Goal: Navigation & Orientation: Find specific page/section

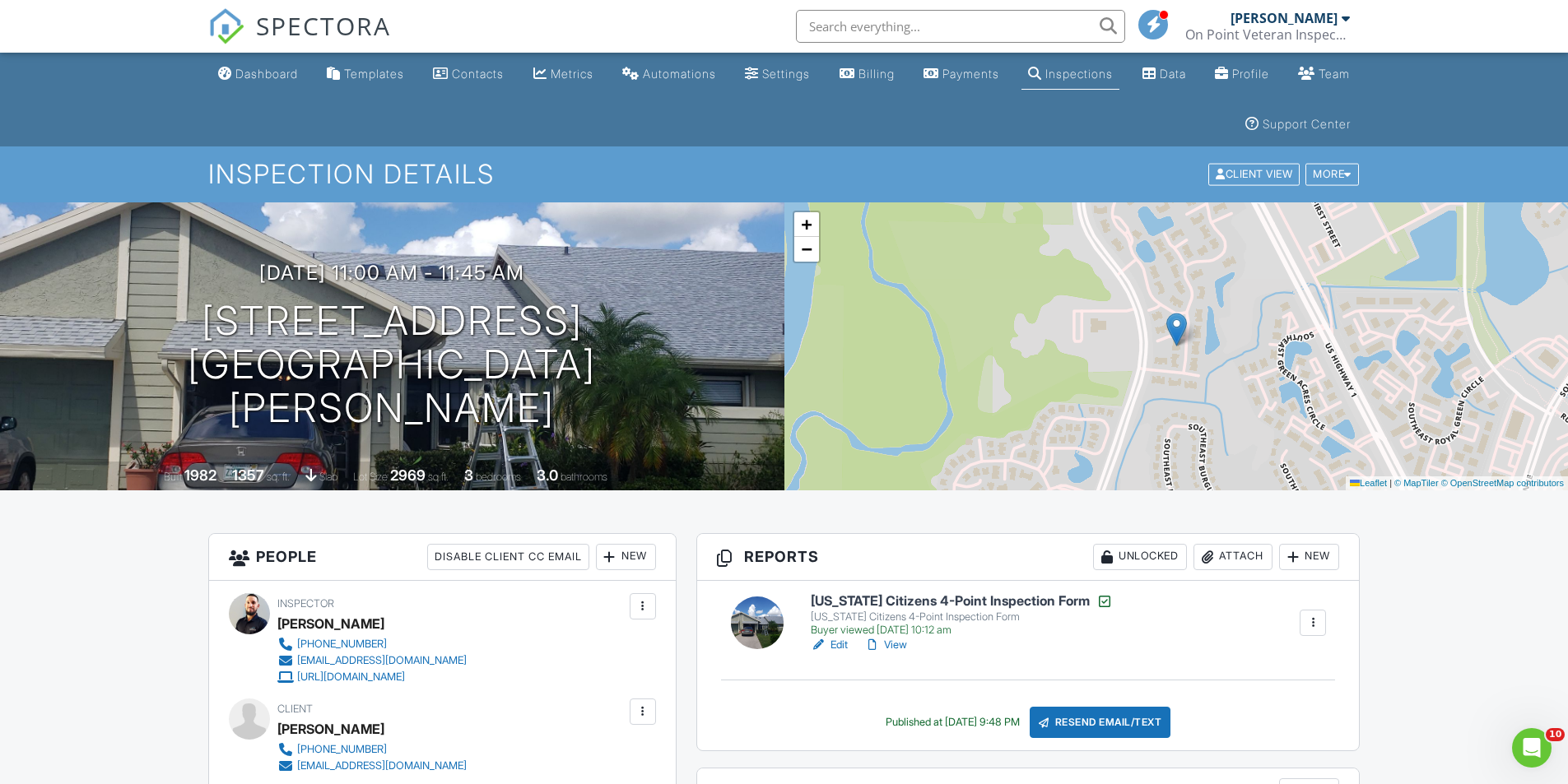
click at [895, 22] on input "text" at bounding box center [960, 26] width 329 height 33
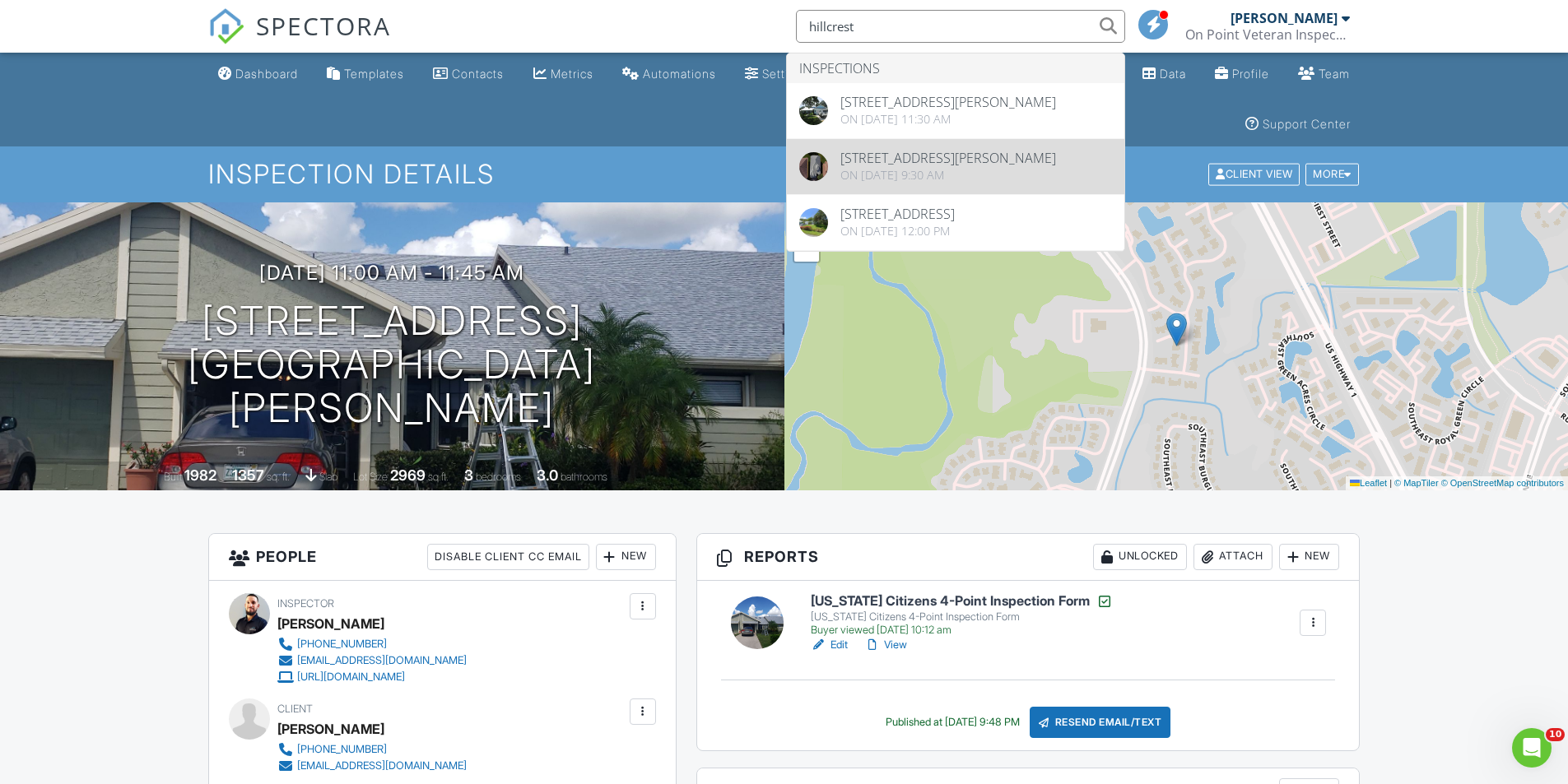
type input "hillcrest"
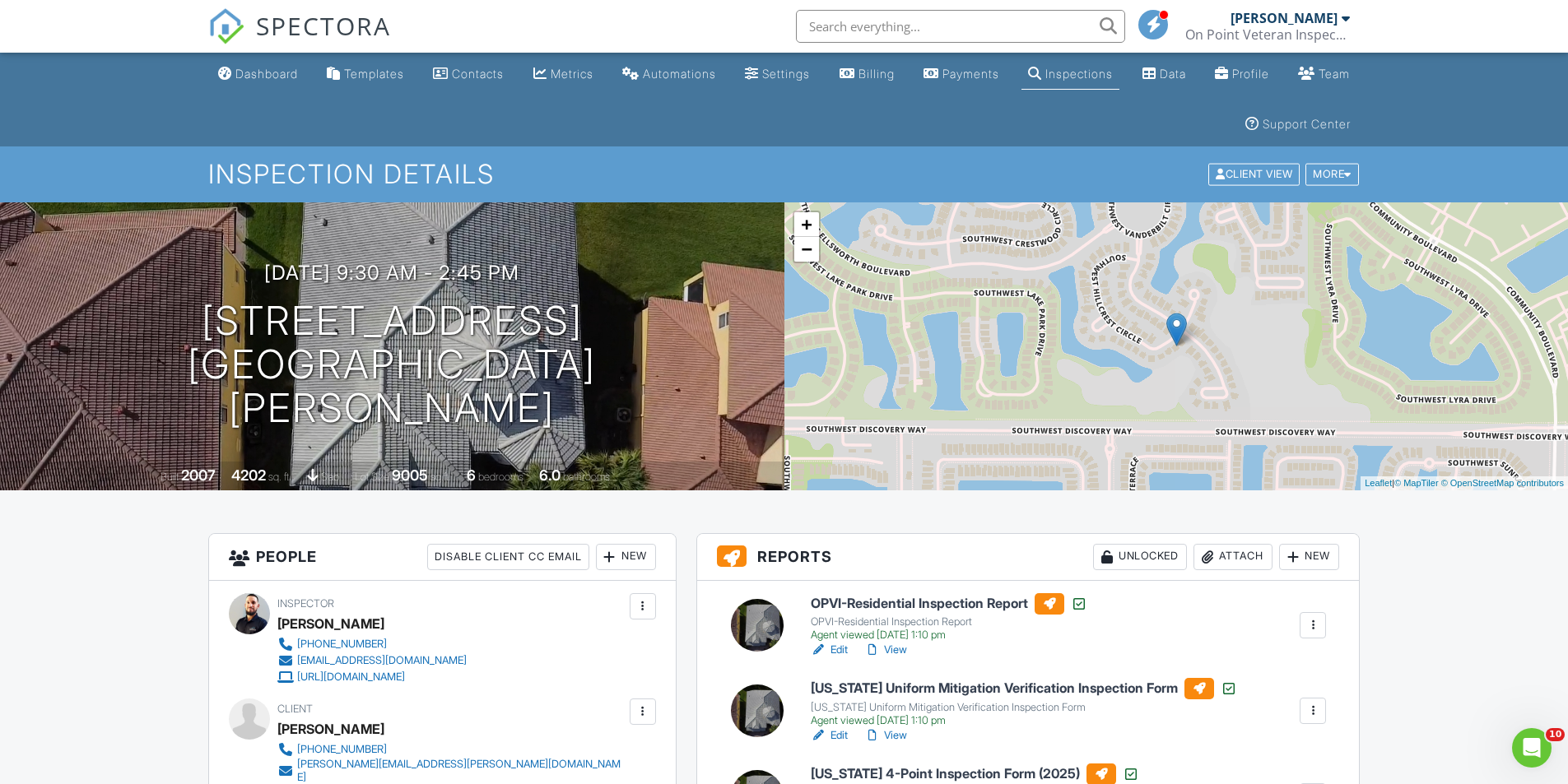
click at [258, 75] on div "Dashboard" at bounding box center [267, 74] width 63 height 14
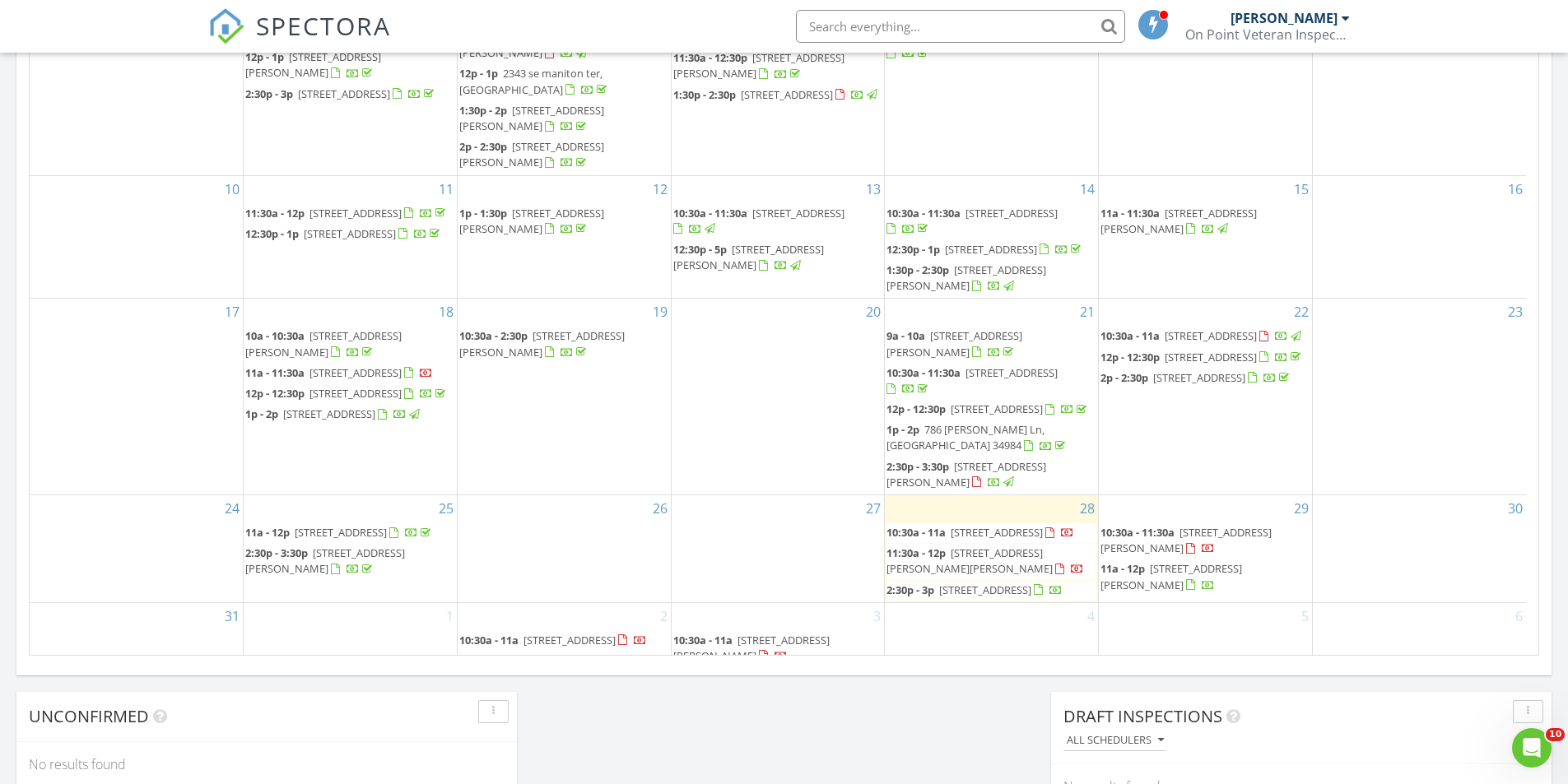
scroll to position [333, 0]
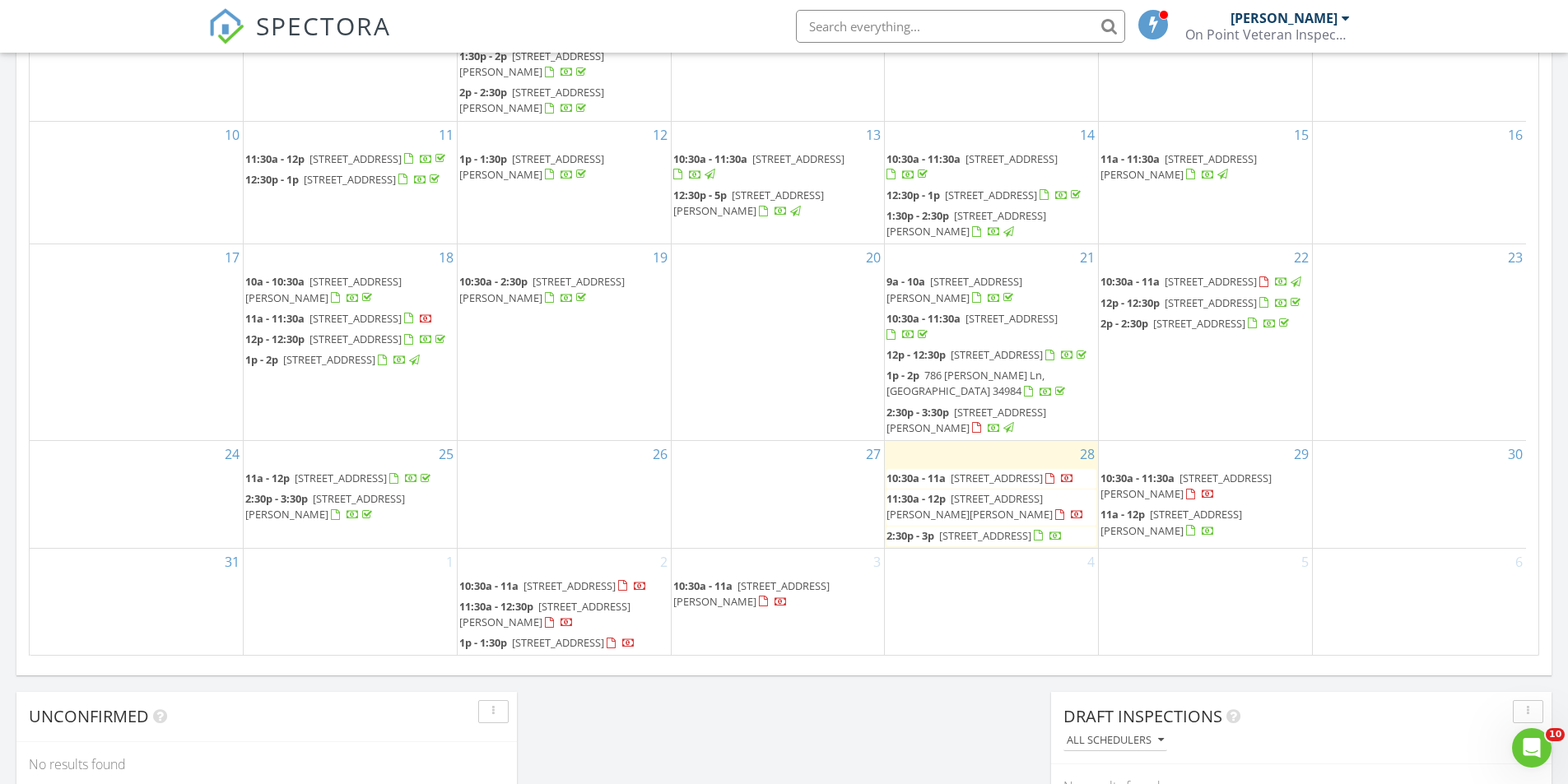
click at [873, 742] on div "[DATE] [PERSON_NAME] 10:30 am [STREET_ADDRESS][PERSON_NAME][PERSON_NAME] [PERSO…" at bounding box center [784, 108] width 1568 height 1498
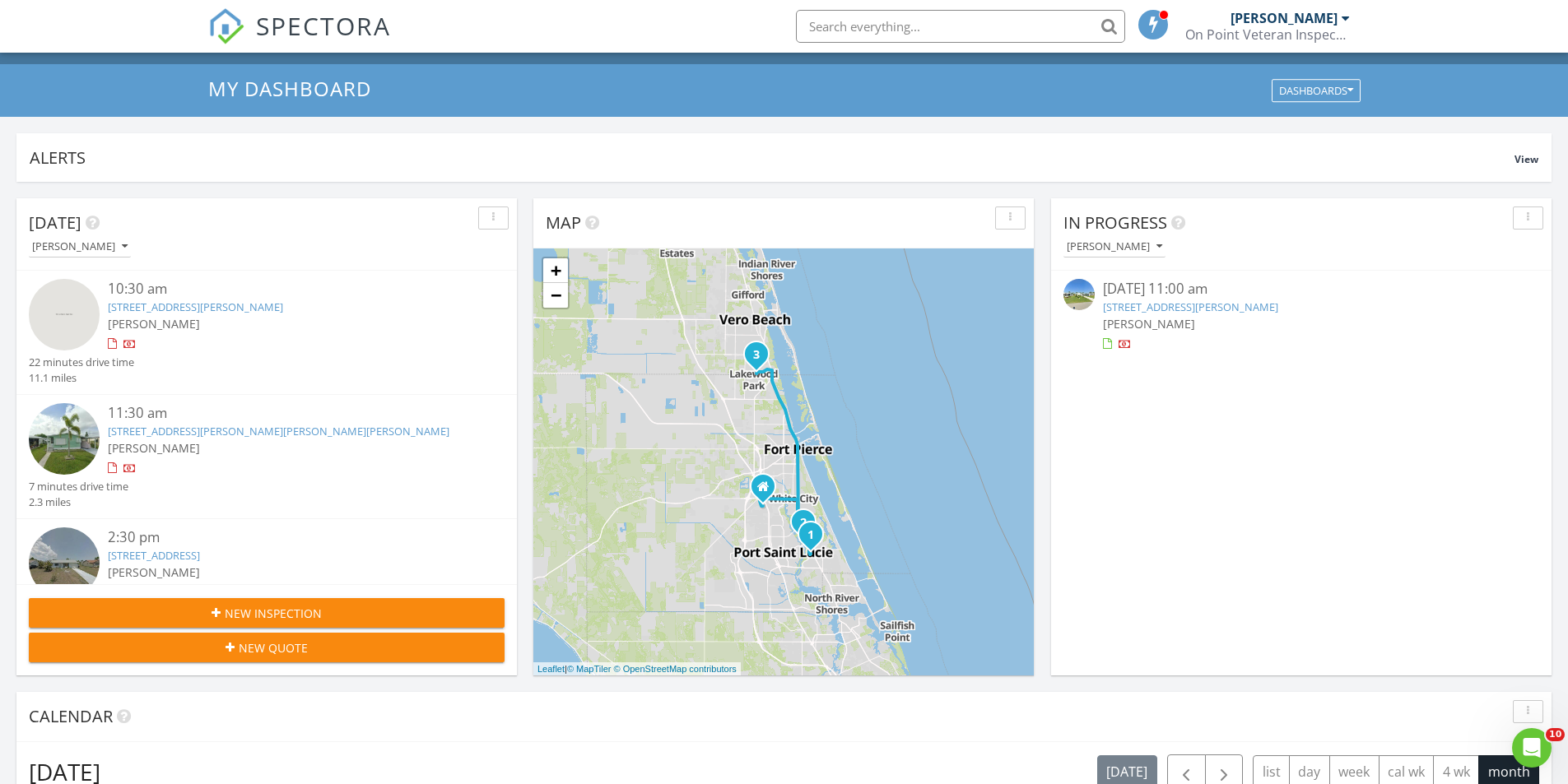
scroll to position [0, 0]
